Goal: Transaction & Acquisition: Purchase product/service

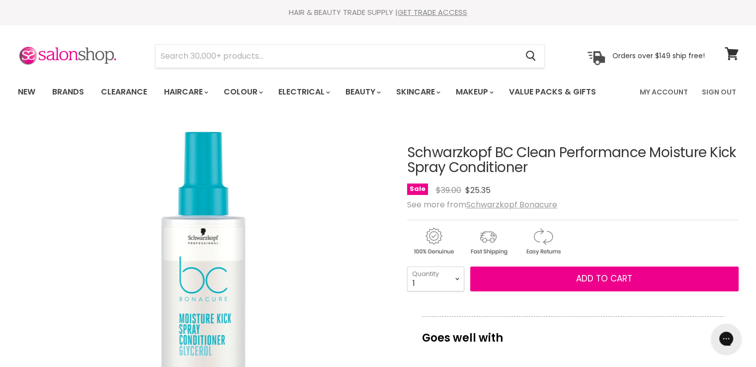
drag, startPoint x: 444, startPoint y: 171, endPoint x: 406, endPoint y: 153, distance: 42.5
copy div "Schwarzkopf BC Clean Performance Moisture Kick Spray"
click at [241, 58] on input "Search" at bounding box center [337, 56] width 362 height 23
paste input "Juuce Messed up Styling fibre Texture Control"
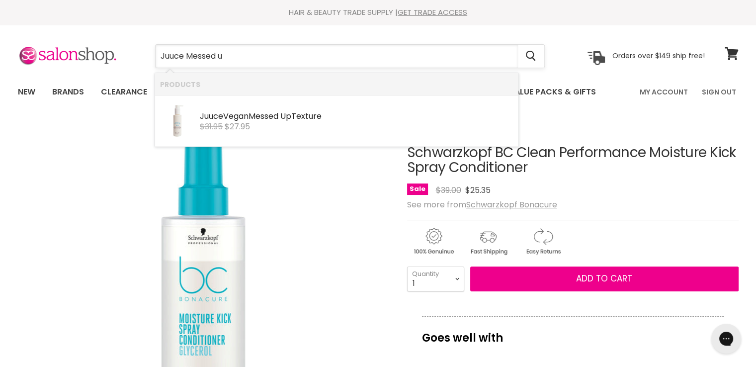
type input "Juuce Messed"
click at [256, 114] on b "Messed" at bounding box center [264, 115] width 30 height 11
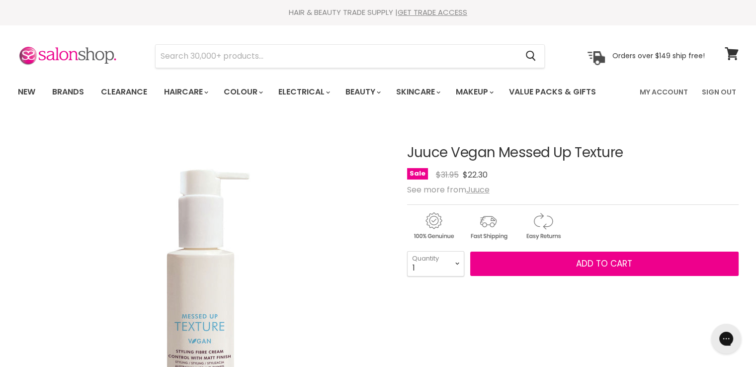
drag, startPoint x: 589, startPoint y: 148, endPoint x: 403, endPoint y: 148, distance: 185.9
click at [449, 272] on select "1 2 3 4 5 6 7 8 9 10+" at bounding box center [435, 263] width 57 height 25
select select "2"
click at [407, 251] on select "1 2 3 4 5 6 7 8 9 10+" at bounding box center [435, 263] width 57 height 25
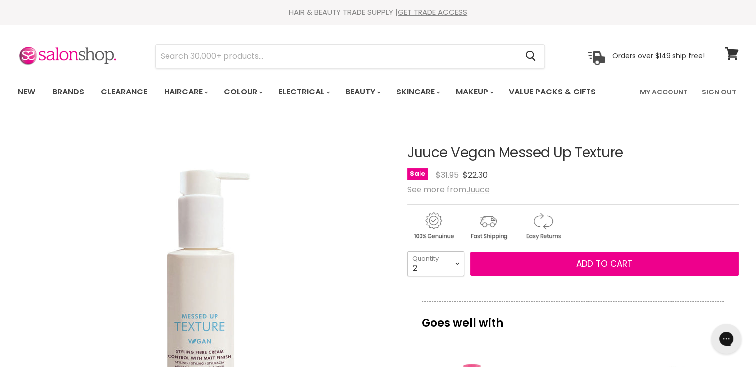
type input "2"
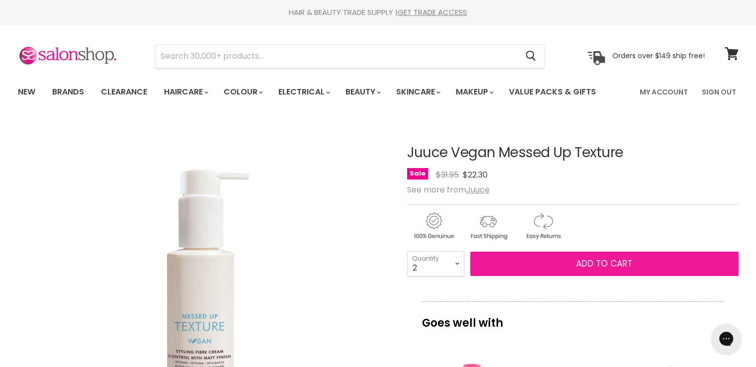
click at [529, 259] on button "Add to cart" at bounding box center [604, 264] width 268 height 25
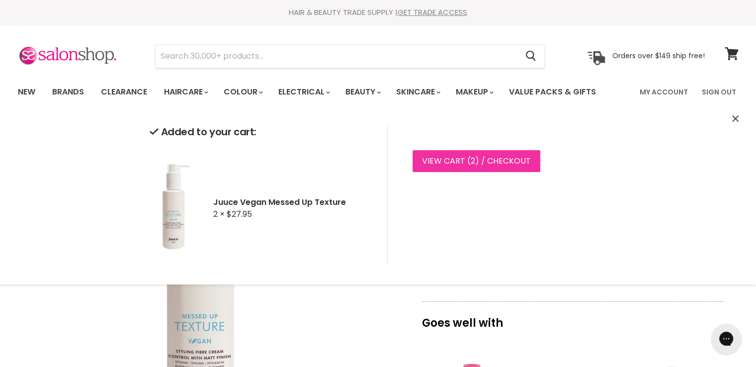
click at [474, 158] on link "View cart ( 2 ) / Checkout" at bounding box center [477, 161] width 128 height 22
